Goal: Task Accomplishment & Management: Complete application form

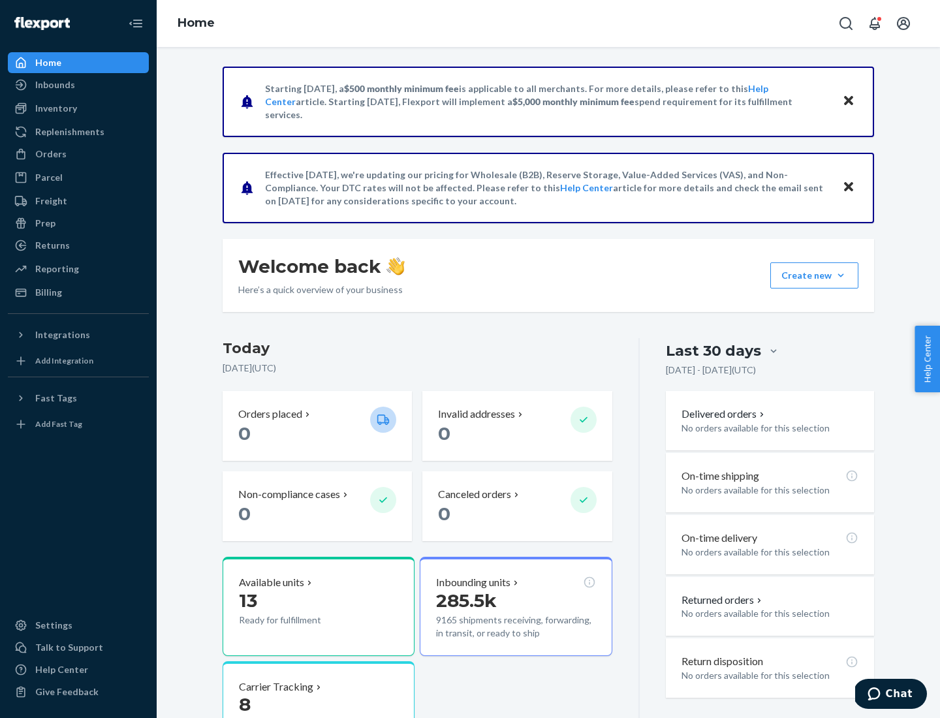
click at [841, 275] on button "Create new Create new inbound Create new order Create new product" at bounding box center [814, 275] width 88 height 26
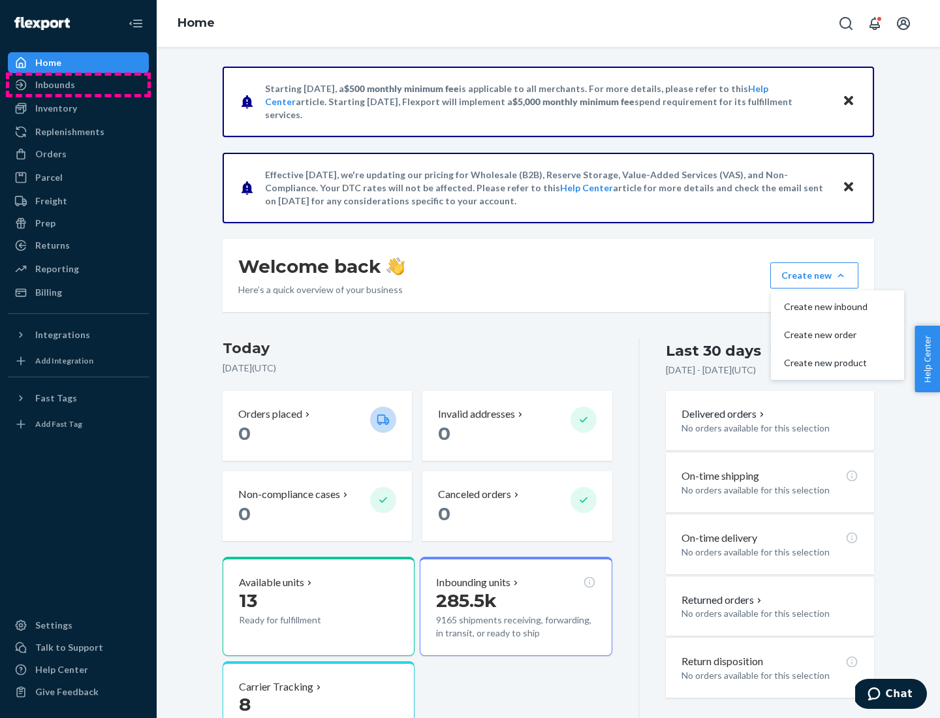
click at [78, 85] on div "Inbounds" at bounding box center [78, 85] width 138 height 18
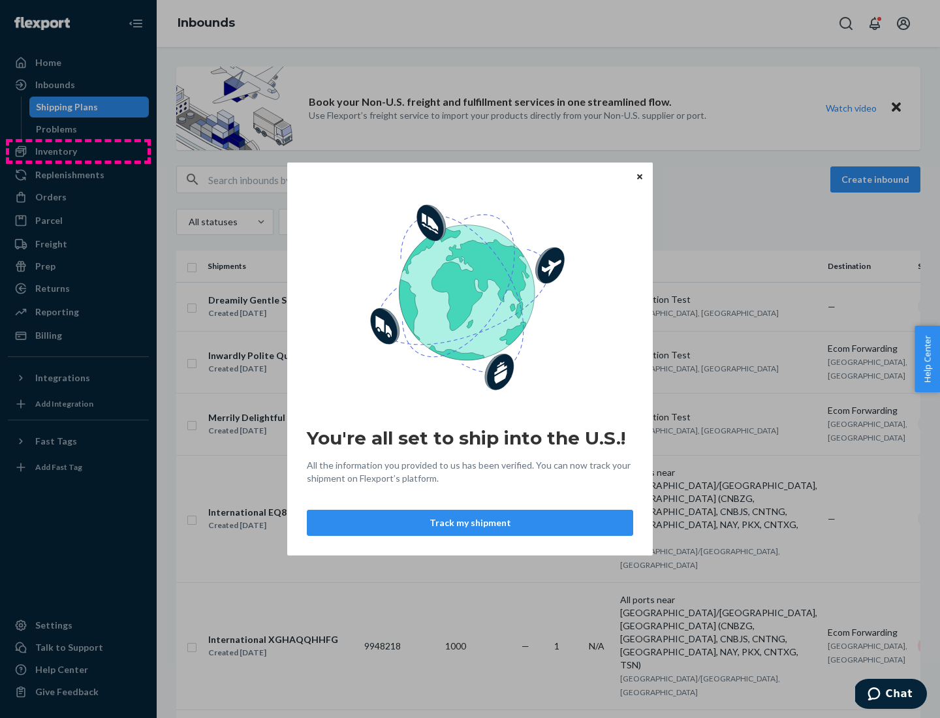
click at [78, 151] on div "You're all set to ship into the U.S.! All the information you provided to us ha…" at bounding box center [470, 359] width 940 height 718
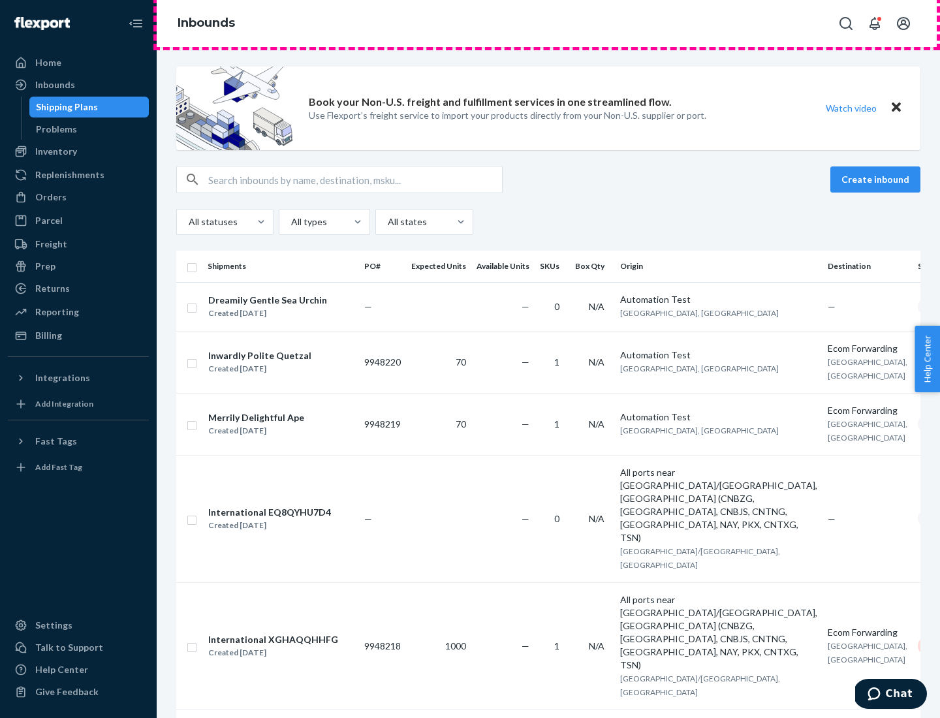
click at [548, 24] on div "Inbounds" at bounding box center [548, 23] width 783 height 47
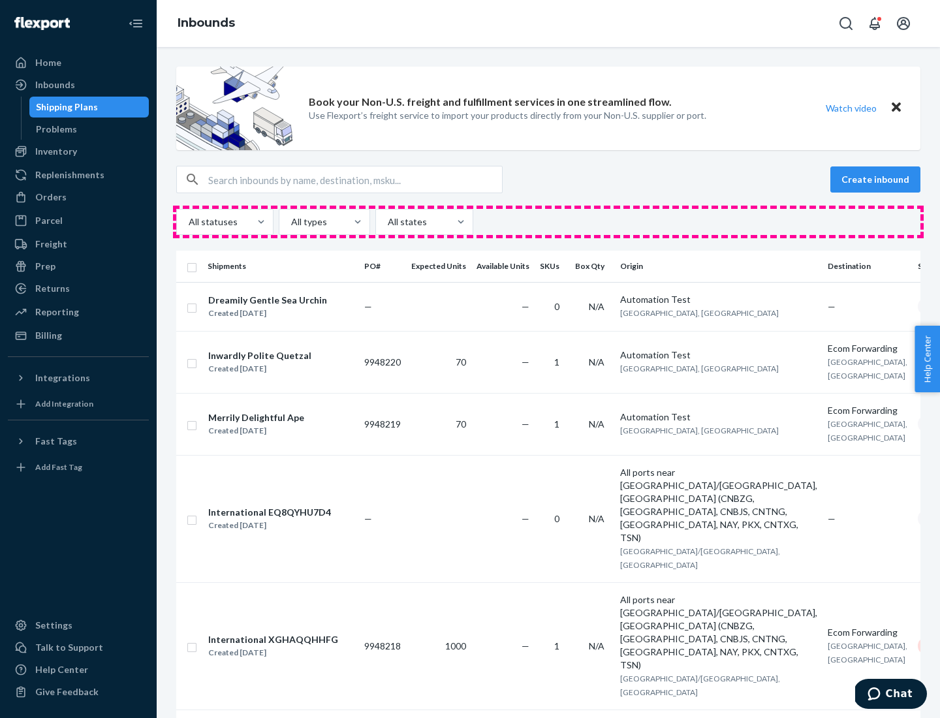
click at [548, 222] on div "All statuses All types All states" at bounding box center [548, 222] width 744 height 26
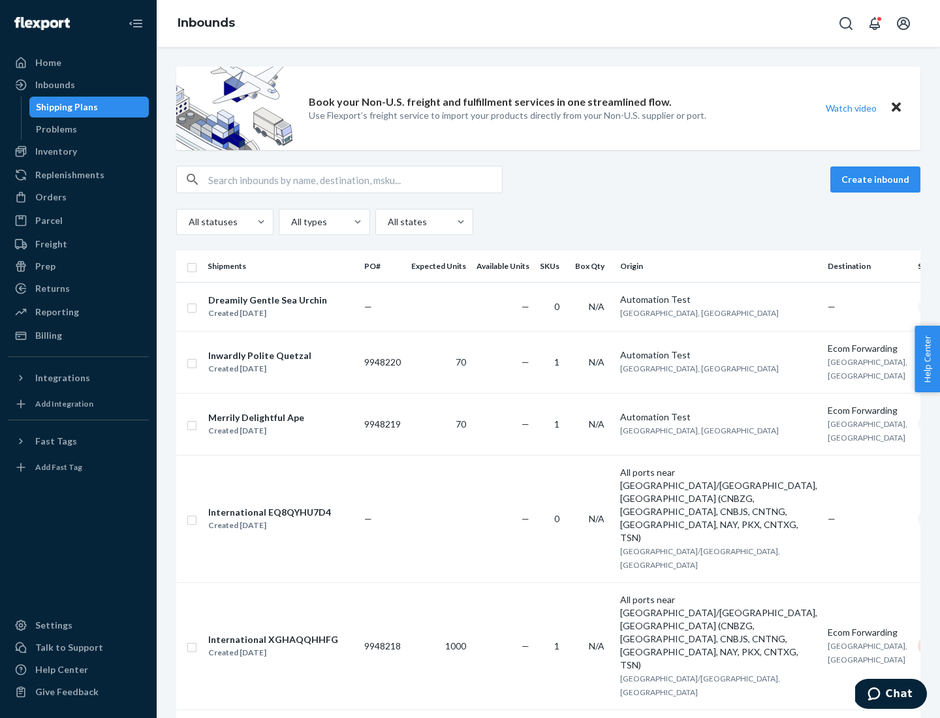
click at [65, 107] on div "Shipping Plans" at bounding box center [67, 107] width 62 height 13
click at [877, 180] on button "Create inbound" at bounding box center [875, 179] width 90 height 26
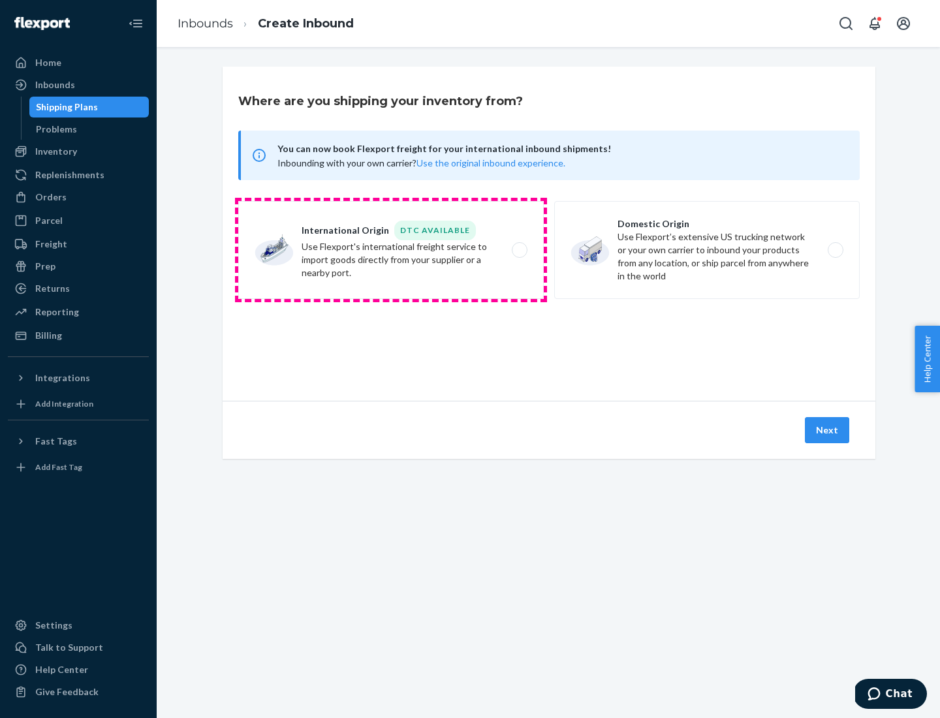
click at [391, 250] on label "International Origin DTC Available Use Flexport's international freight service…" at bounding box center [391, 250] width 306 height 98
click at [519, 250] on input "International Origin DTC Available Use Flexport's international freight service…" at bounding box center [523, 250] width 8 height 8
radio input "true"
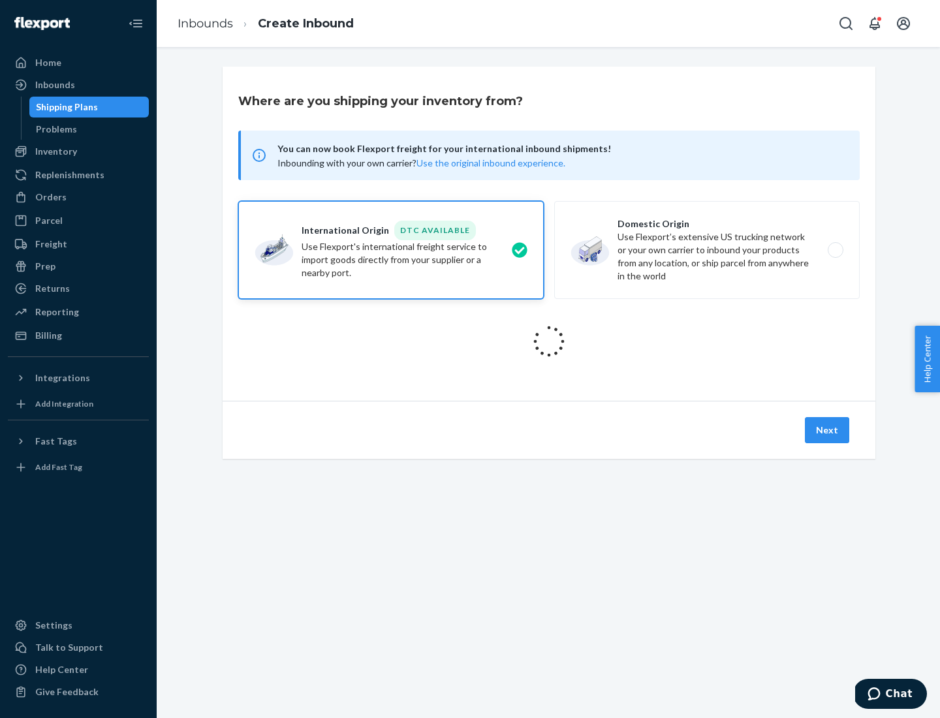
click at [549, 341] on icon at bounding box center [549, 341] width 52 height 52
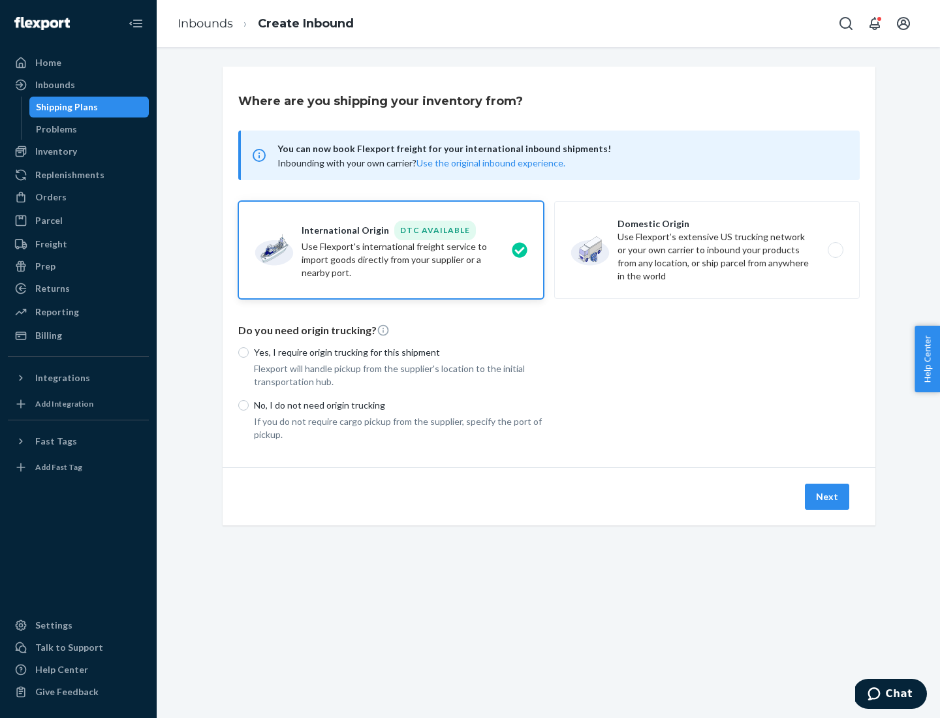
click at [399, 352] on p "Yes, I require origin trucking for this shipment" at bounding box center [399, 352] width 290 height 13
click at [249, 352] on input "Yes, I require origin trucking for this shipment" at bounding box center [243, 352] width 10 height 10
radio input "true"
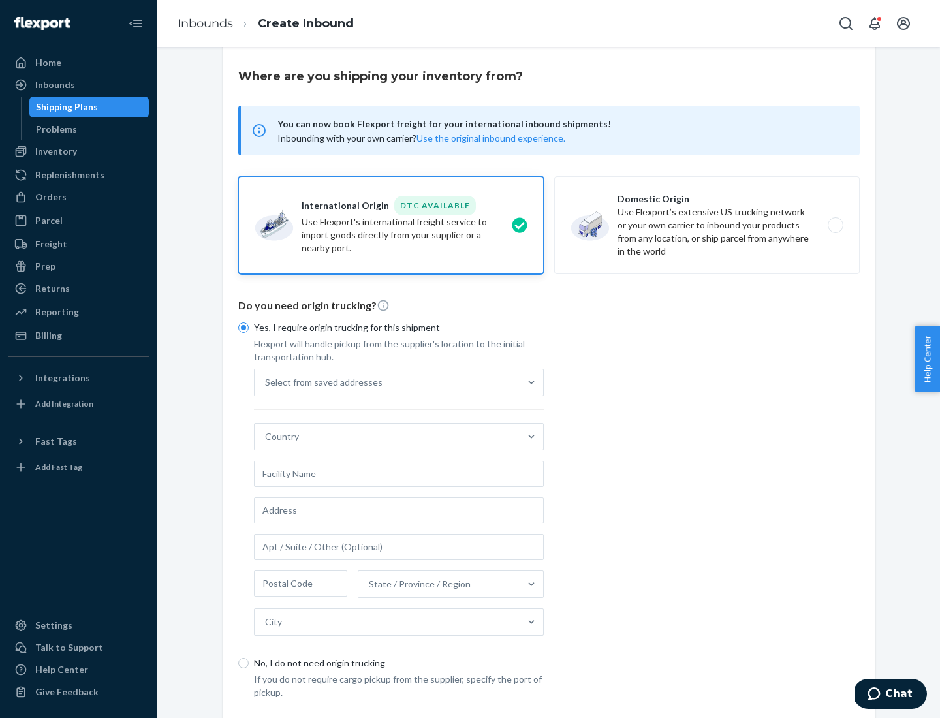
click at [387, 382] on div "Select from saved addresses" at bounding box center [387, 382] width 265 height 26
click at [266, 382] on input "Select from saved addresses" at bounding box center [265, 382] width 1 height 13
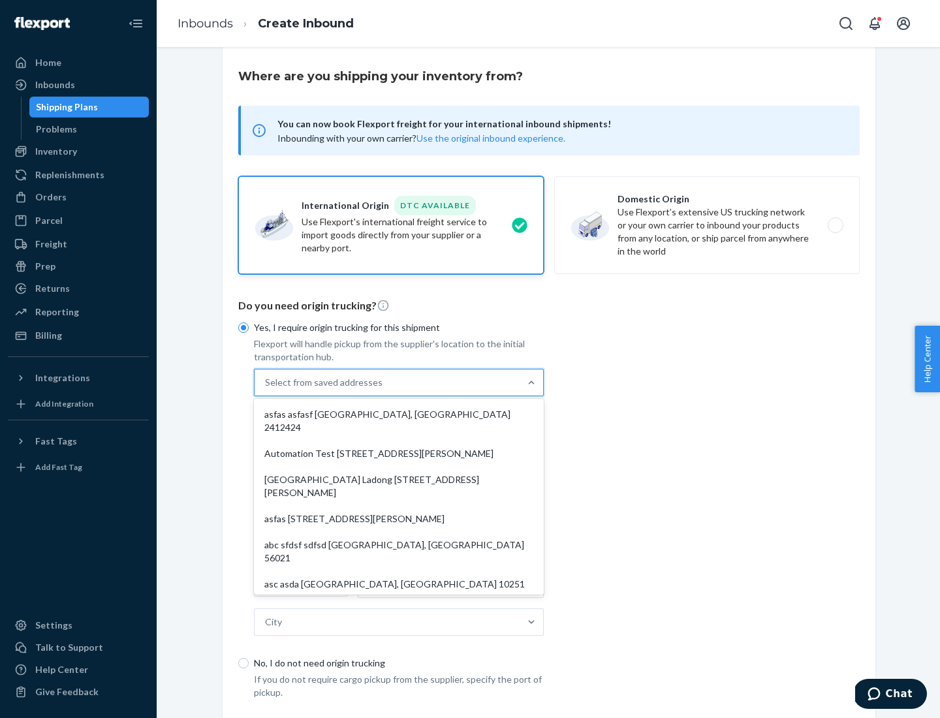
scroll to position [57, 0]
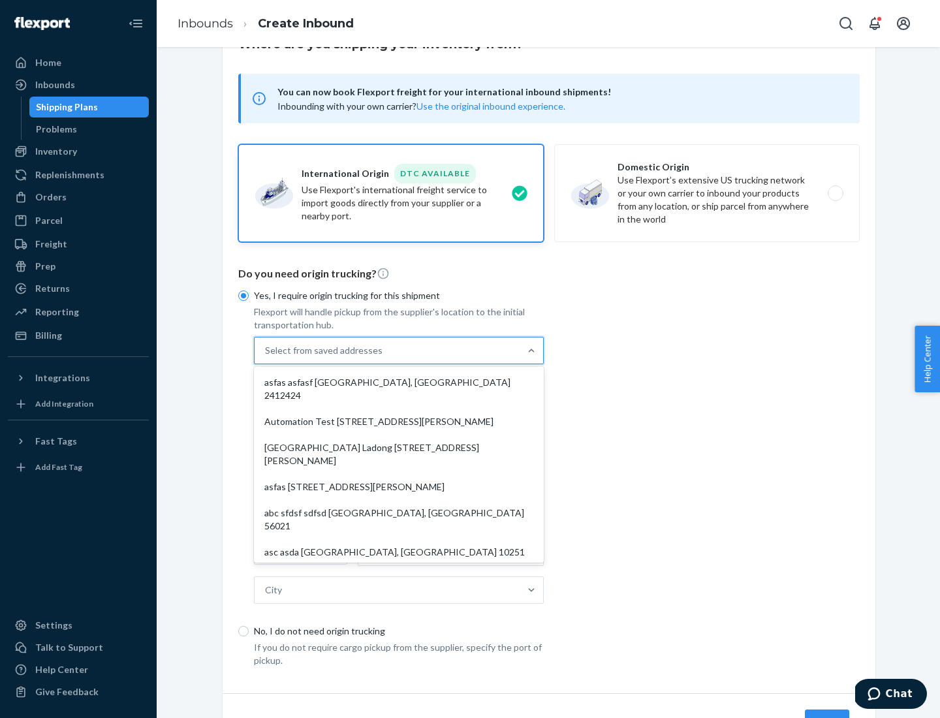
click at [399, 382] on div "asfas asfasf [GEOGRAPHIC_DATA], [GEOGRAPHIC_DATA] 2412424" at bounding box center [399, 388] width 285 height 39
click at [266, 357] on input "option asfas asfasf [GEOGRAPHIC_DATA], [GEOGRAPHIC_DATA] 2412424 focused, 1 of …" at bounding box center [265, 350] width 1 height 13
type input "asfas"
type input "asfasf"
type input "2412424"
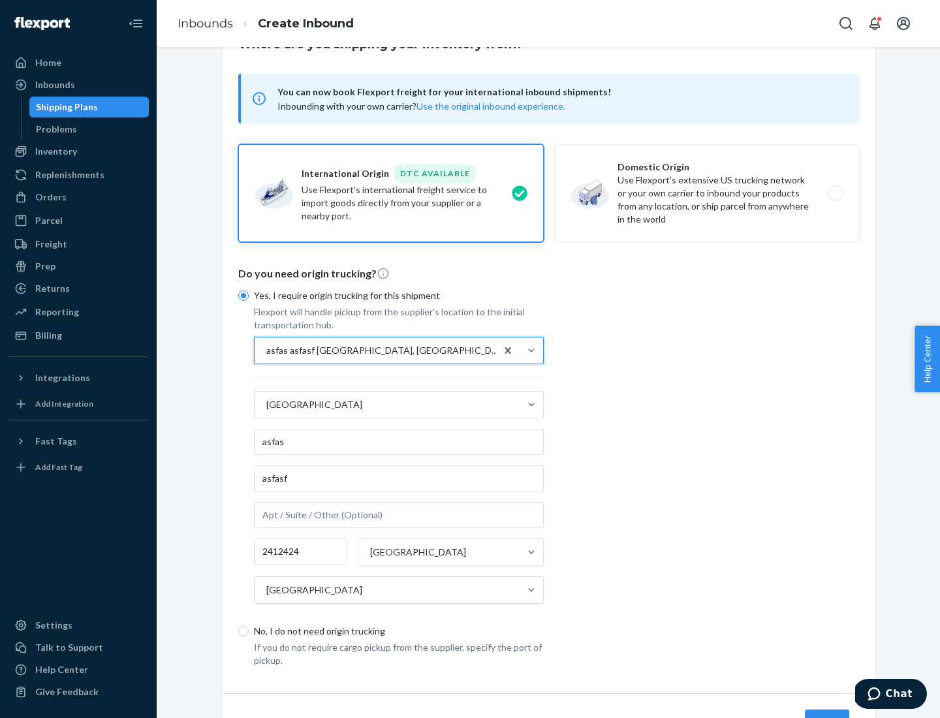
scroll to position [121, 0]
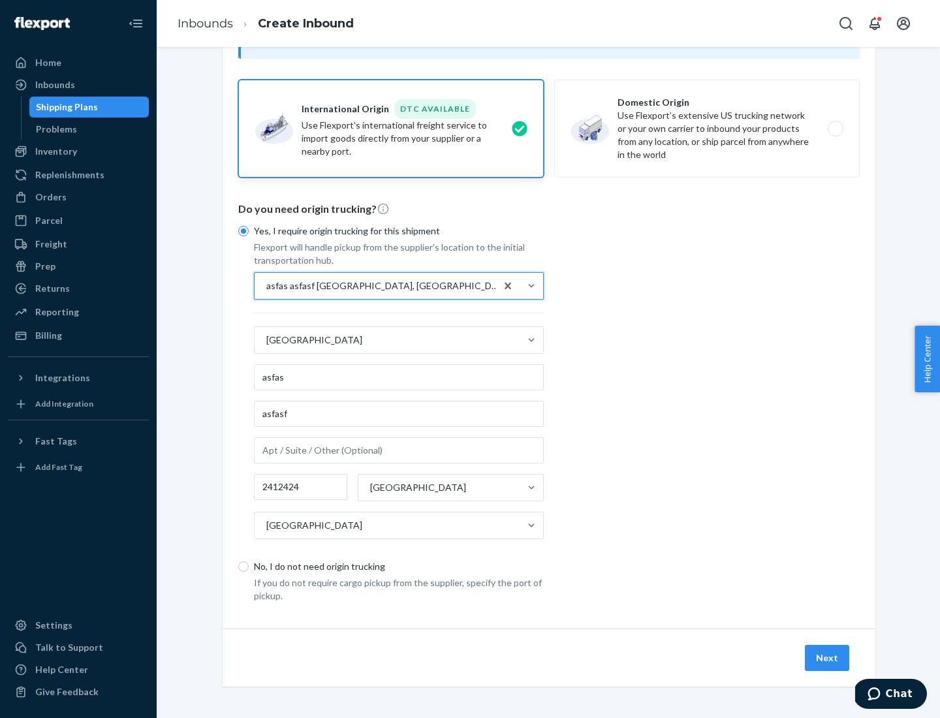
click at [828, 657] on button "Next" at bounding box center [827, 658] width 44 height 26
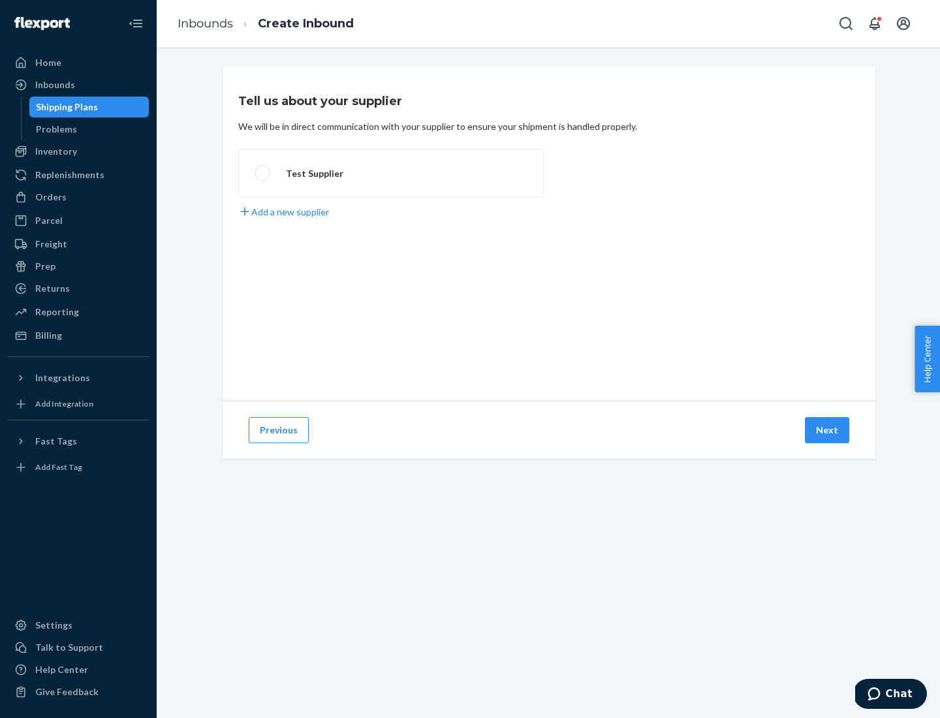
click at [391, 173] on label "Test Supplier" at bounding box center [391, 173] width 306 height 48
click at [263, 173] on input "Test Supplier" at bounding box center [259, 173] width 8 height 8
radio input "true"
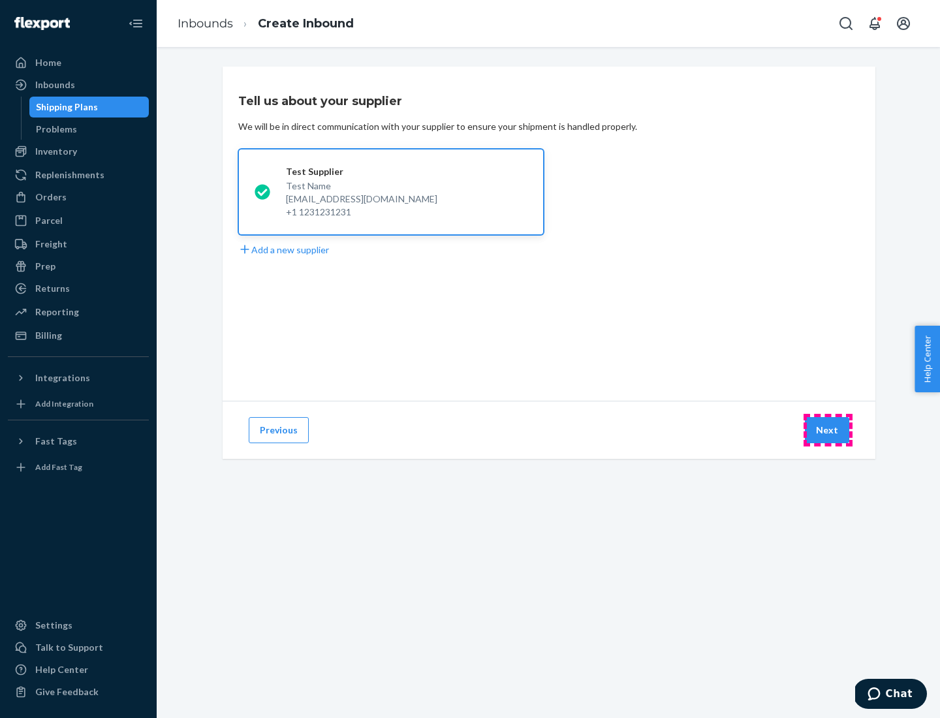
click at [828, 430] on button "Next" at bounding box center [827, 430] width 44 height 26
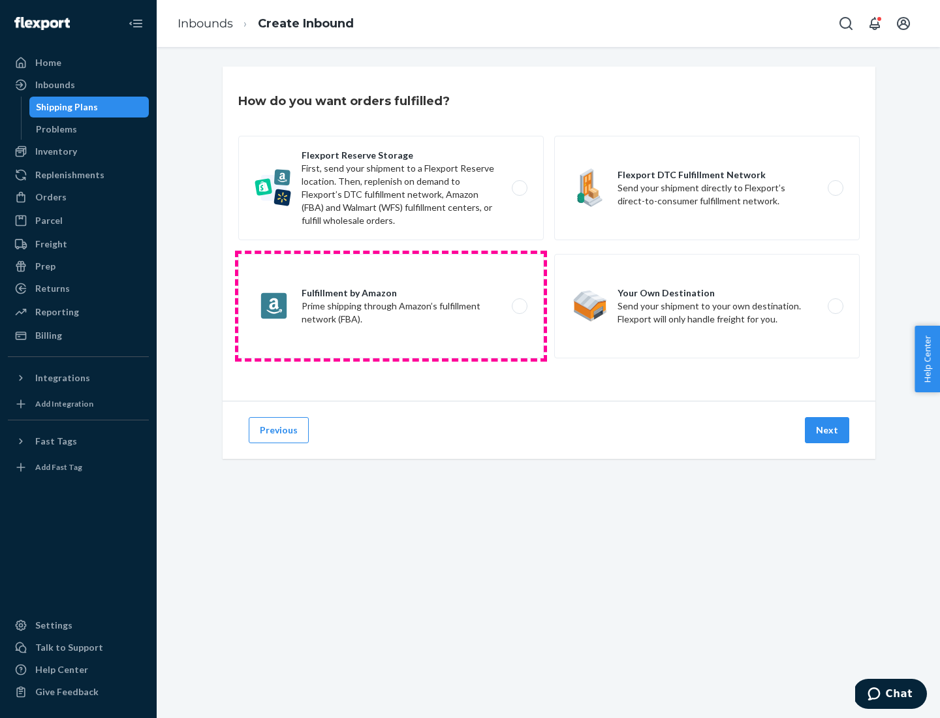
click at [391, 306] on label "Fulfillment by Amazon Prime shipping through Amazon’s fulfillment network (FBA)." at bounding box center [391, 306] width 306 height 104
click at [519, 306] on input "Fulfillment by Amazon Prime shipping through Amazon’s fulfillment network (FBA)." at bounding box center [523, 306] width 8 height 8
radio input "true"
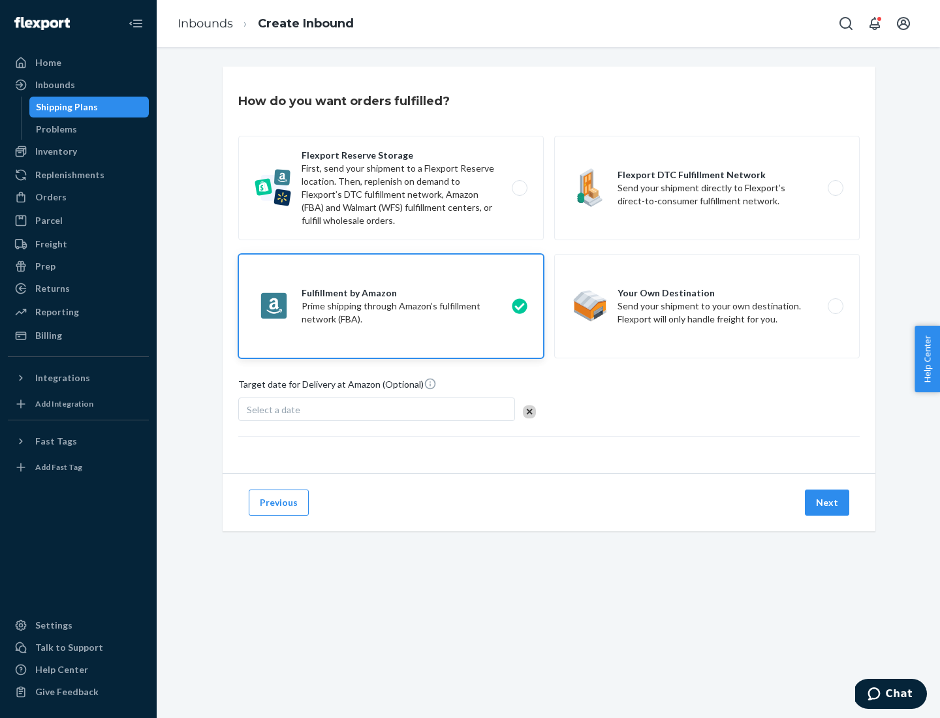
click at [828, 503] on button "Next" at bounding box center [827, 503] width 44 height 26
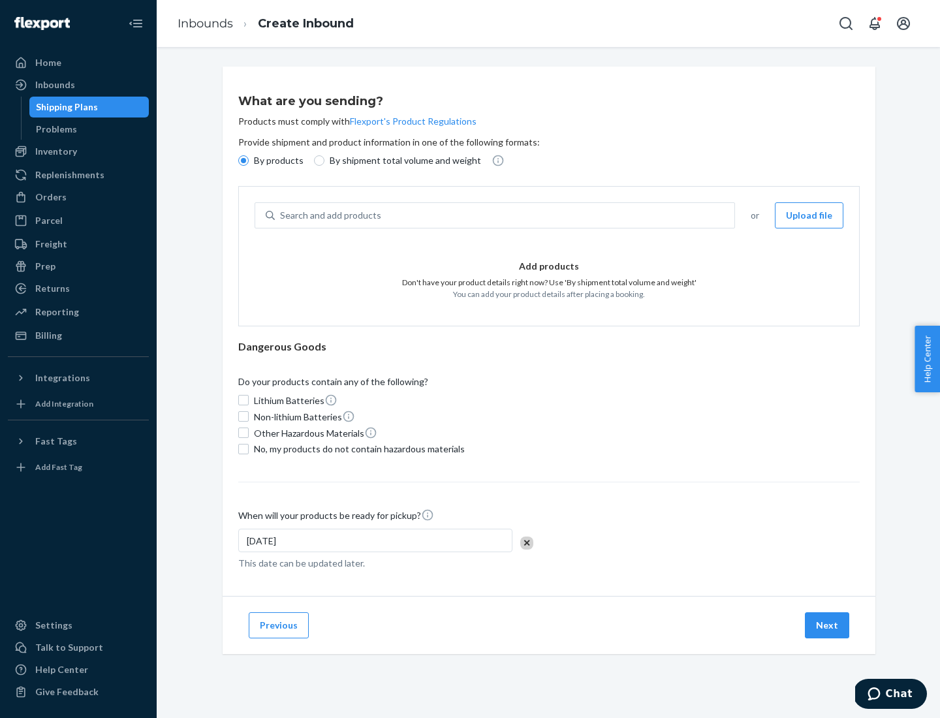
click at [401, 161] on p "By shipment total volume and weight" at bounding box center [405, 160] width 151 height 13
click at [324, 161] on input "By shipment total volume and weight" at bounding box center [319, 160] width 10 height 10
radio input "true"
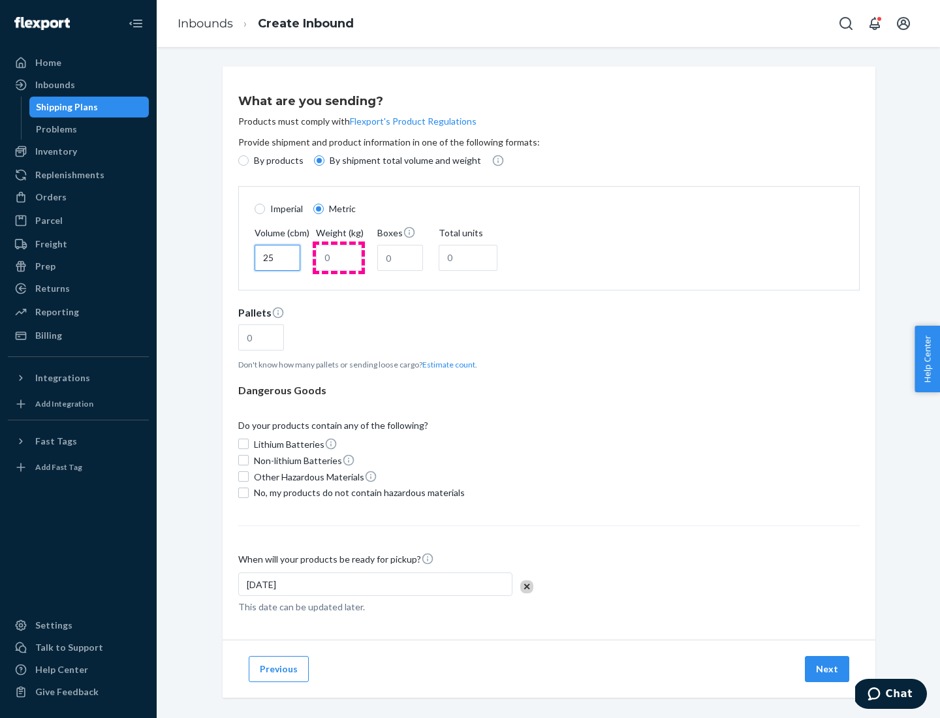
type input "25"
type input "100"
type input "50"
type input "500"
click at [446, 364] on button "Estimate count" at bounding box center [448, 364] width 53 height 11
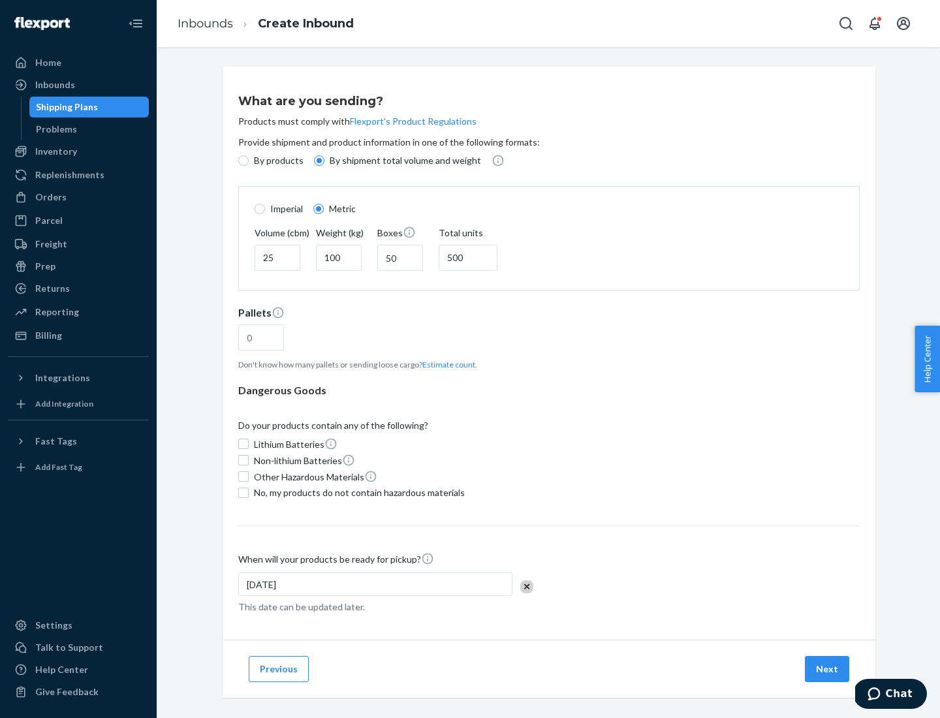
type input "16"
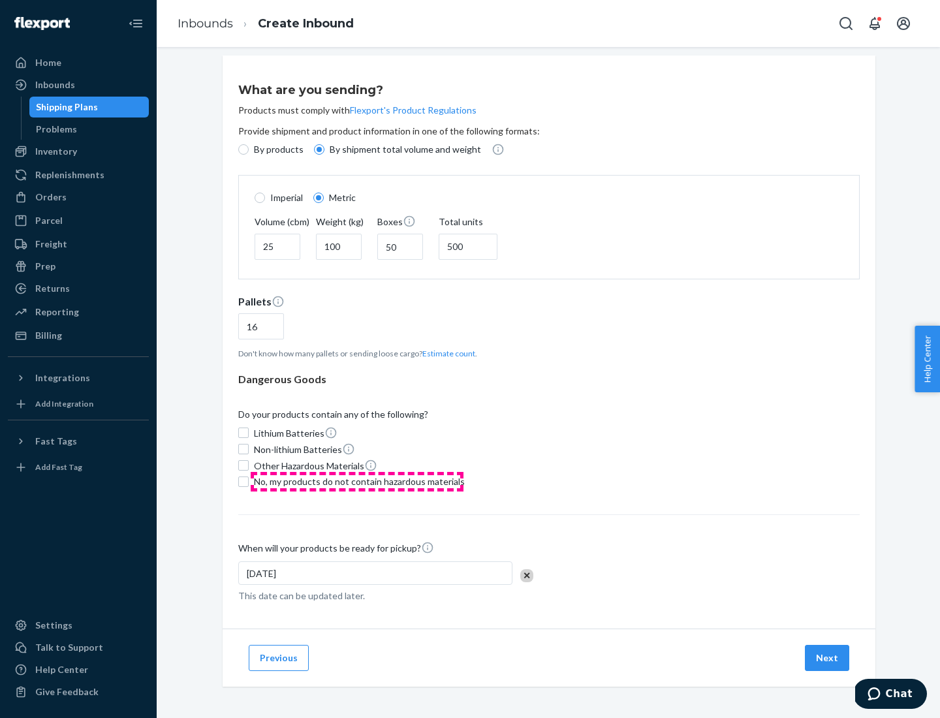
click at [357, 481] on span "No, my products do not contain hazardous materials" at bounding box center [359, 481] width 211 height 13
click at [249, 481] on input "No, my products do not contain hazardous materials" at bounding box center [243, 482] width 10 height 10
checkbox input "true"
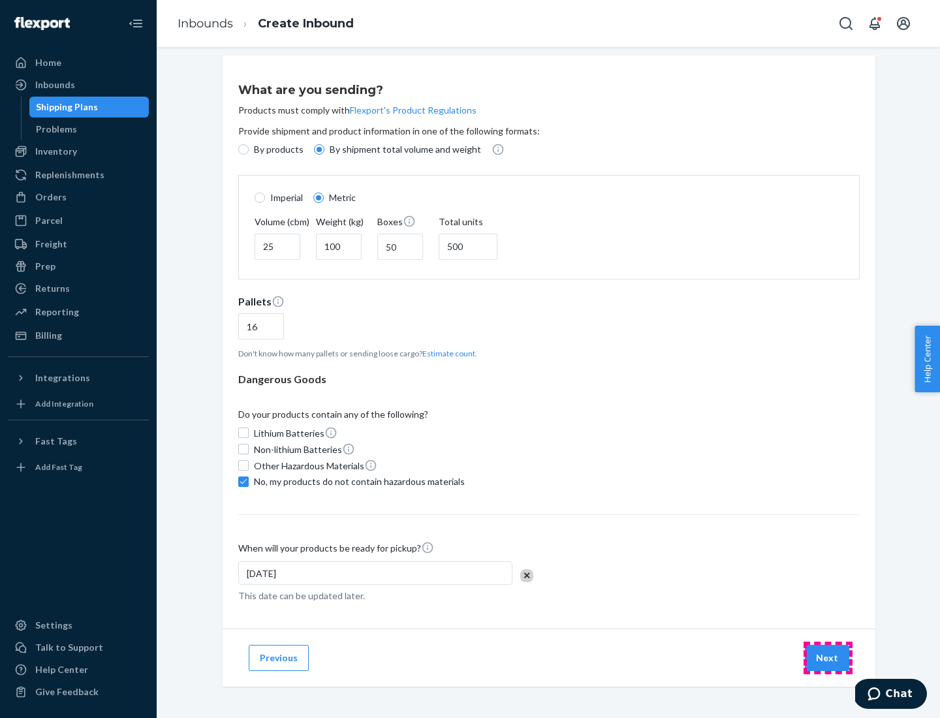
click at [828, 657] on button "Next" at bounding box center [827, 658] width 44 height 26
